Goal: Check status: Check status

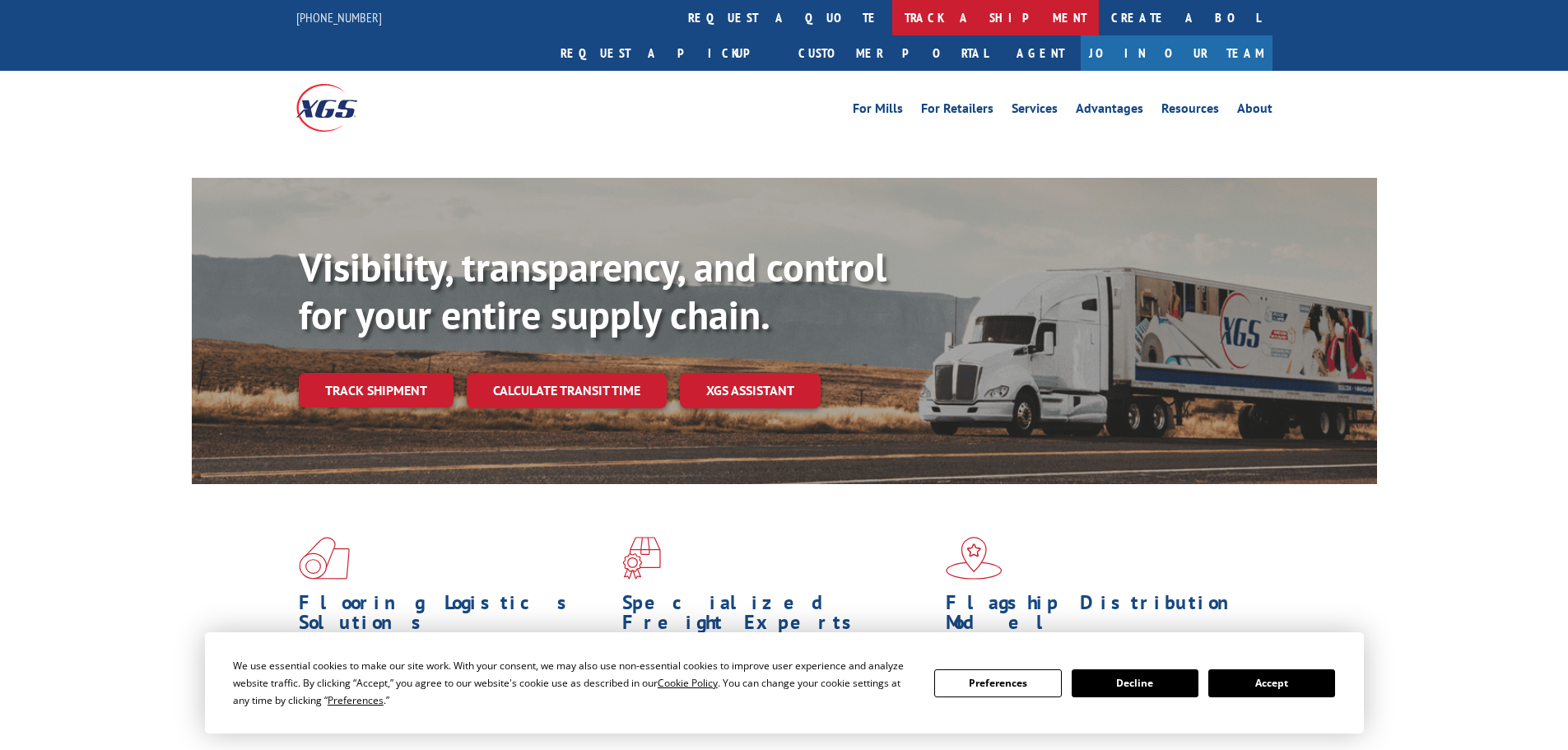
click at [893, 15] on link "track a shipment" at bounding box center [996, 18] width 207 height 35
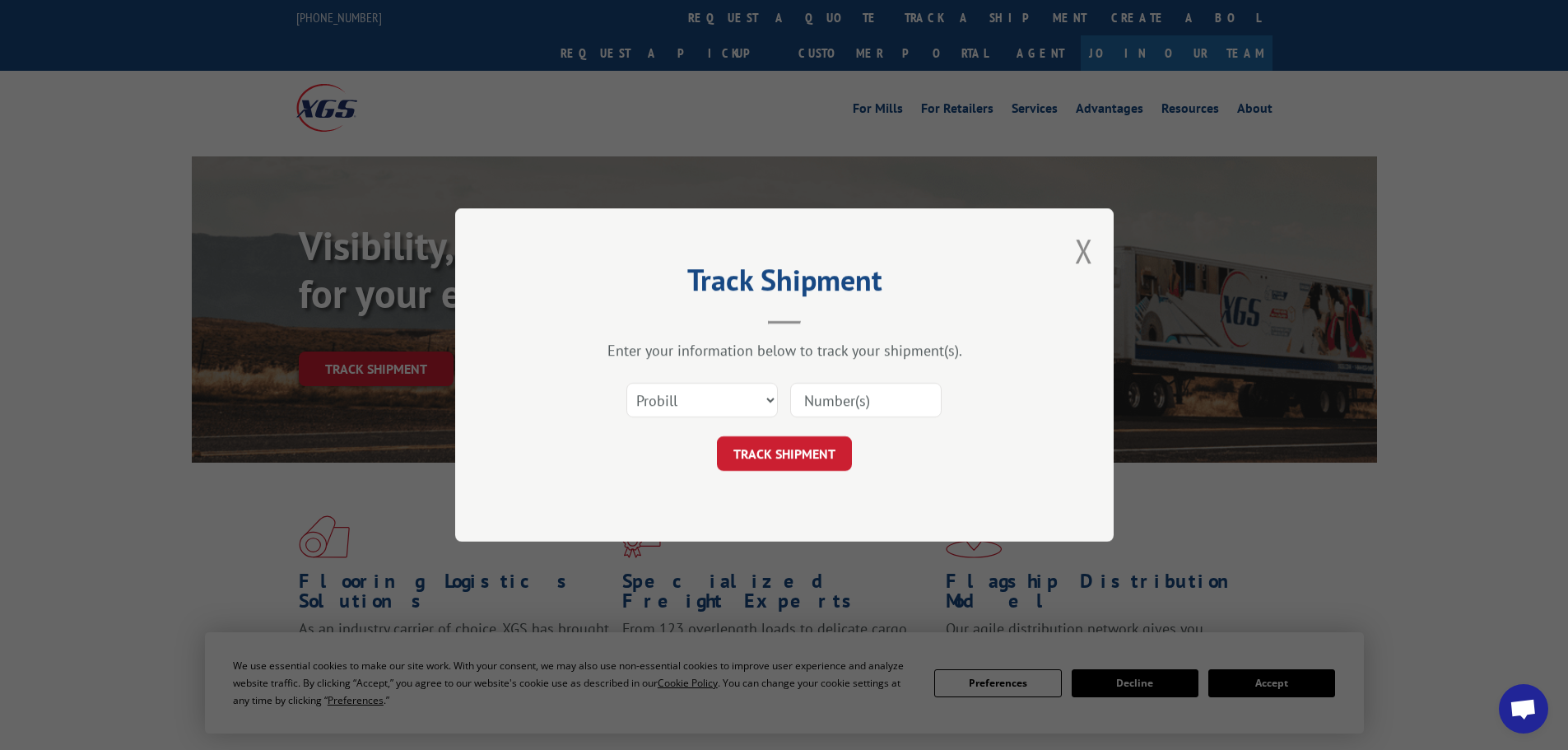
click at [750, 403] on select "Select category... Probill BOL PO" at bounding box center [702, 400] width 152 height 34
select select "bol"
click at [626, 383] on select "Select category... Probill BOL PO" at bounding box center [702, 400] width 152 height 34
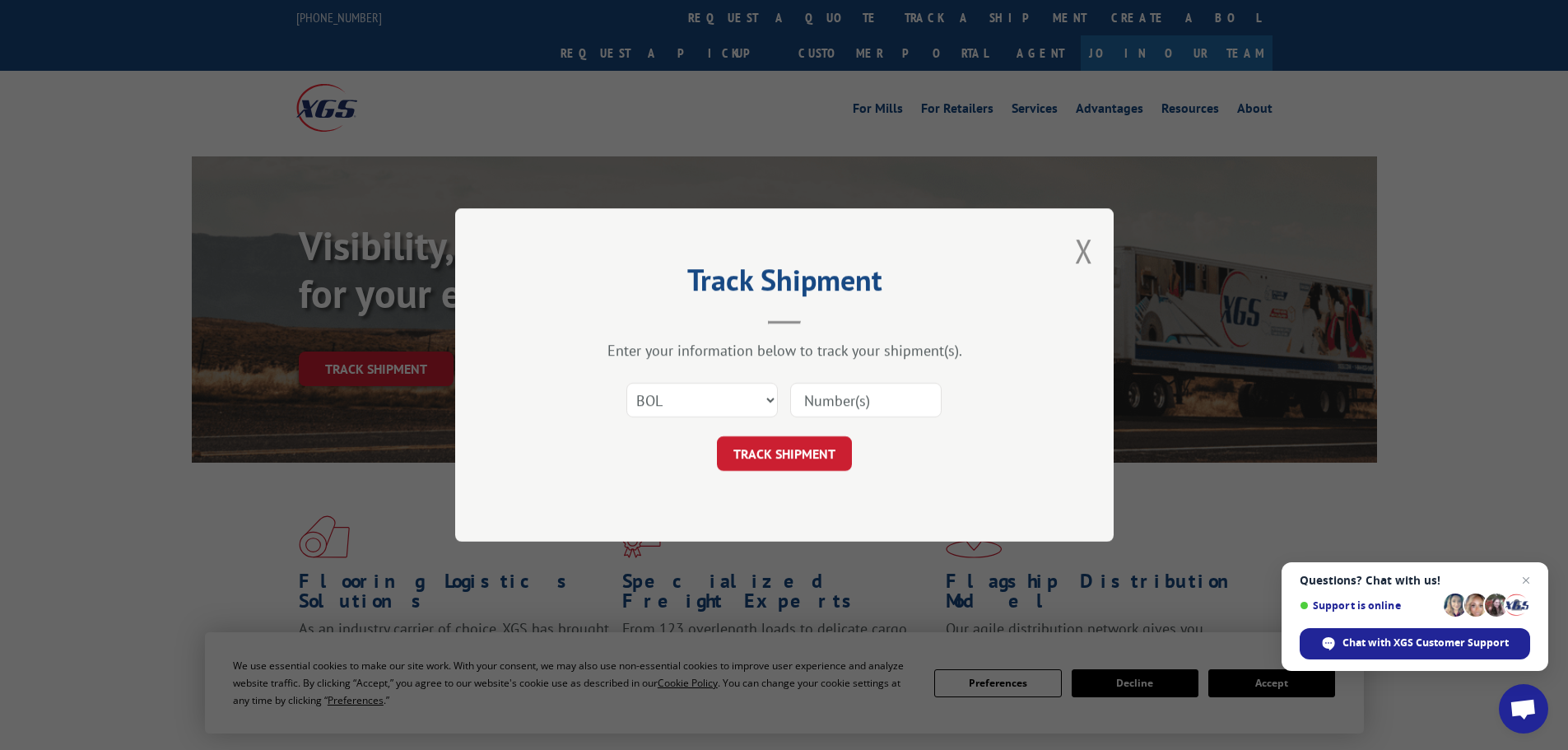
click at [833, 411] on input at bounding box center [866, 400] width 152 height 34
click at [835, 405] on input at bounding box center [866, 400] width 152 height 34
paste input "447935"
type input "447935"
click at [808, 455] on button "TRACK SHIPMENT" at bounding box center [784, 453] width 135 height 34
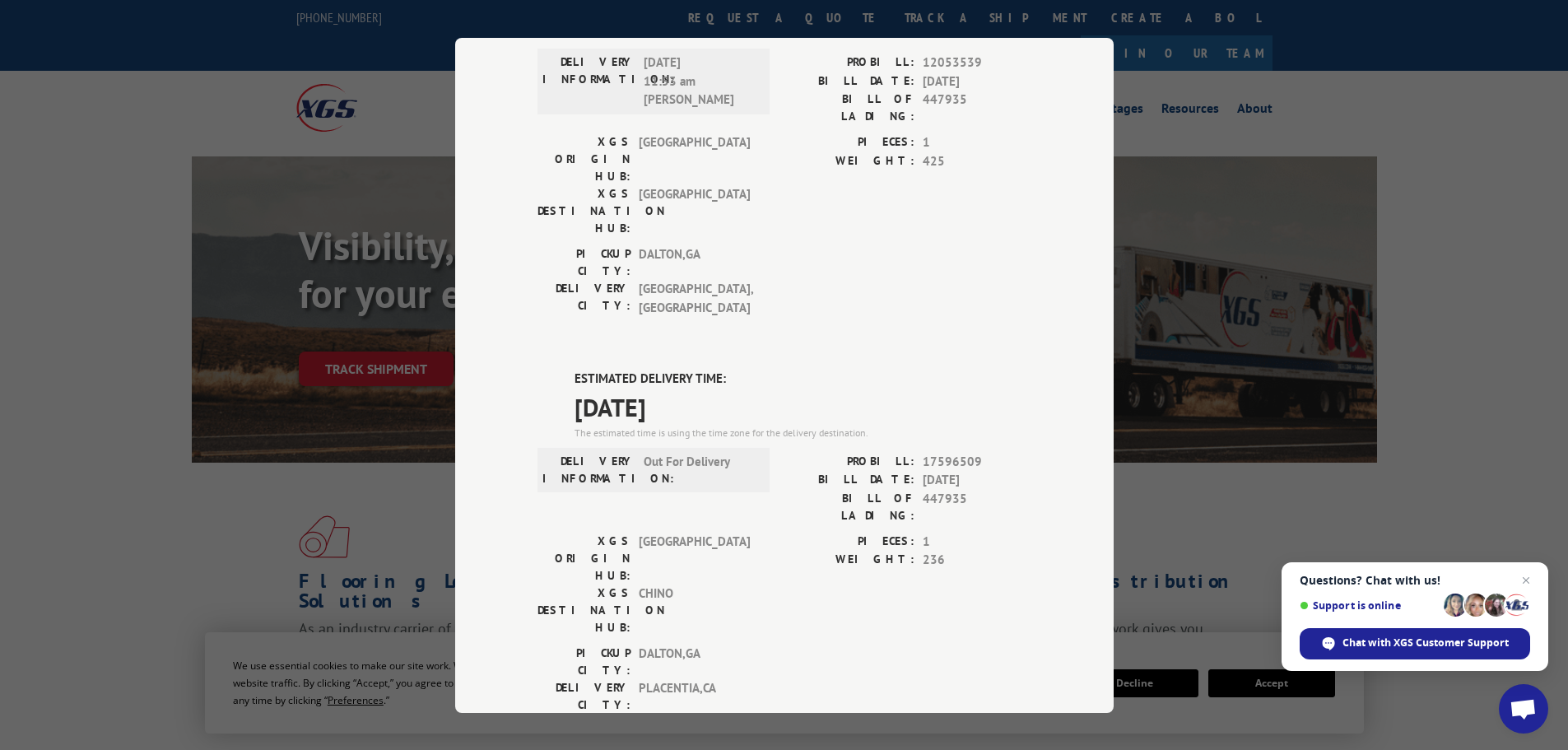
scroll to position [164, 0]
